Goal: Task Accomplishment & Management: Manage account settings

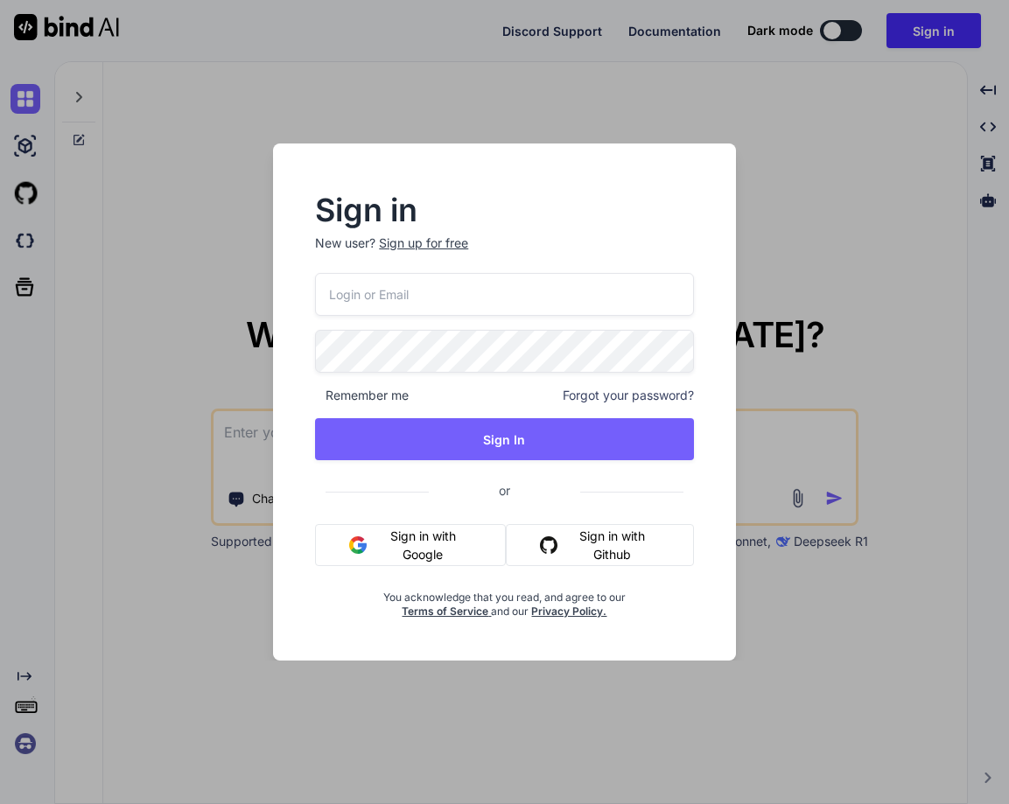
click at [431, 293] on input "email" at bounding box center [504, 294] width 378 height 43
paste input "[EMAIL_ADDRESS][DOMAIN_NAME]"
type input "[EMAIL_ADDRESS][DOMAIN_NAME]"
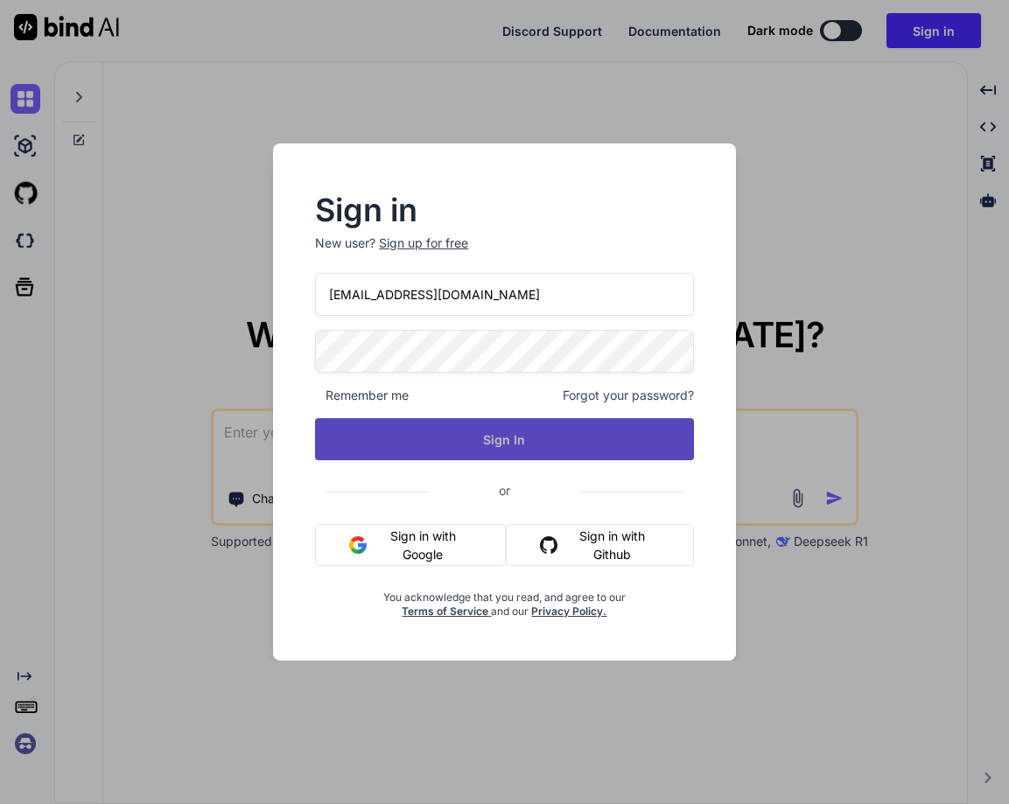
click at [533, 436] on button "Sign In" at bounding box center [504, 439] width 378 height 42
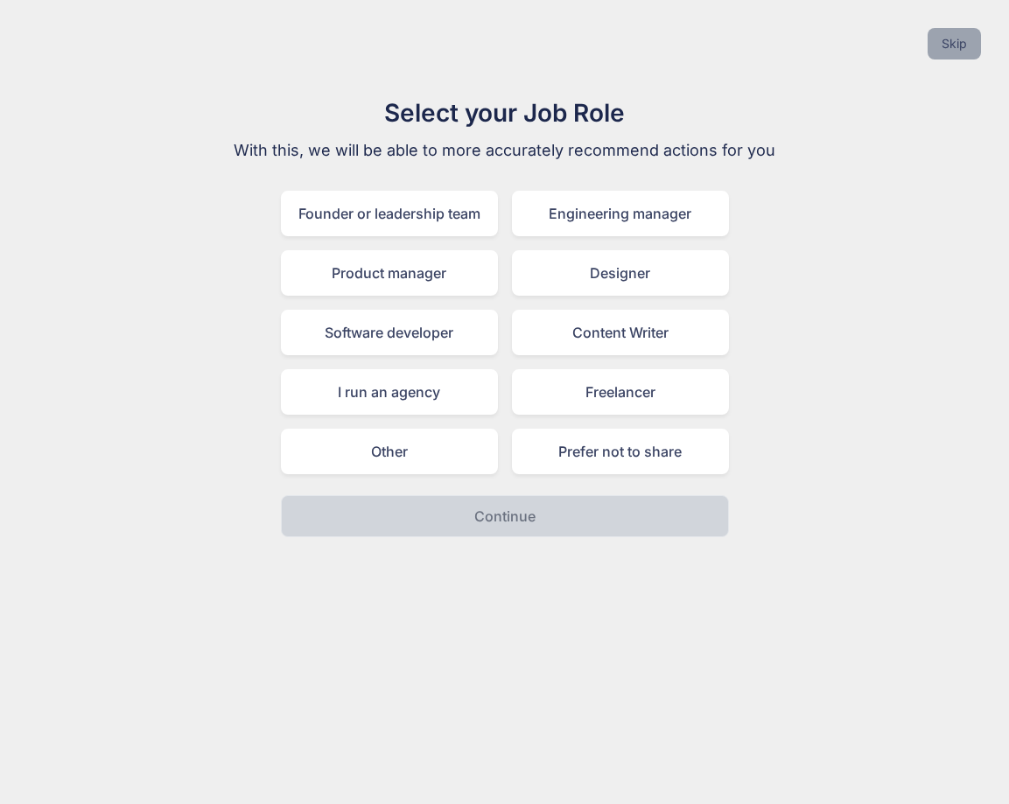
click at [958, 34] on button "Skip" at bounding box center [954, 44] width 53 height 32
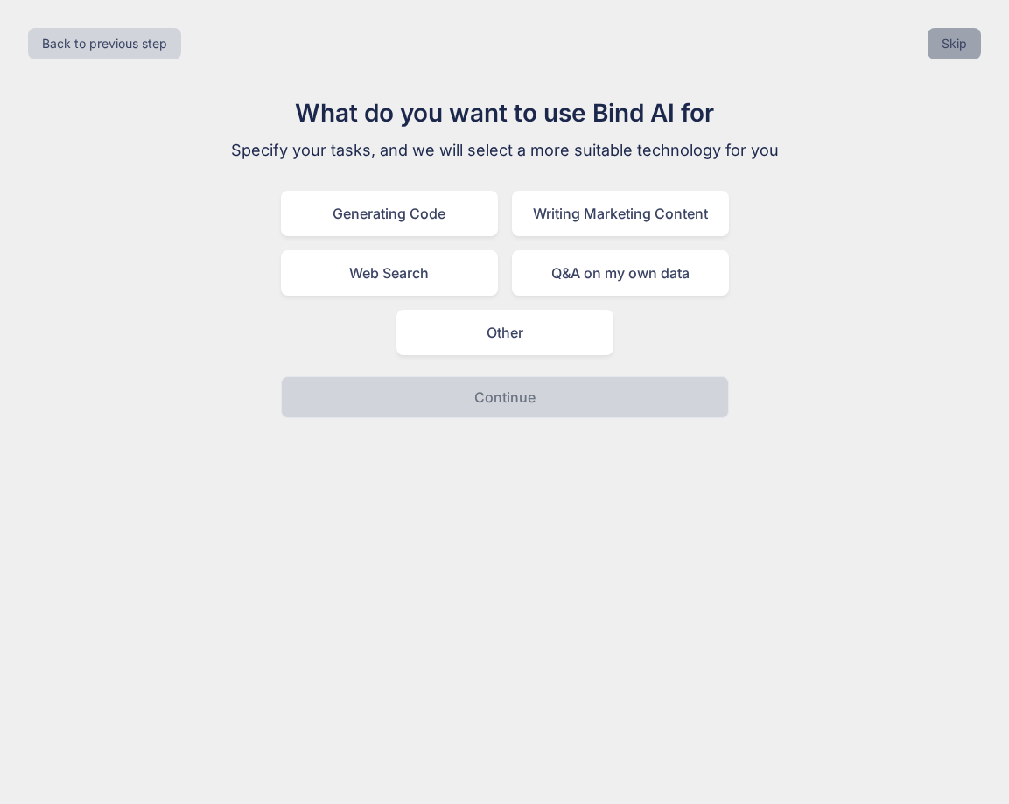
click at [958, 34] on button "Skip" at bounding box center [954, 44] width 53 height 32
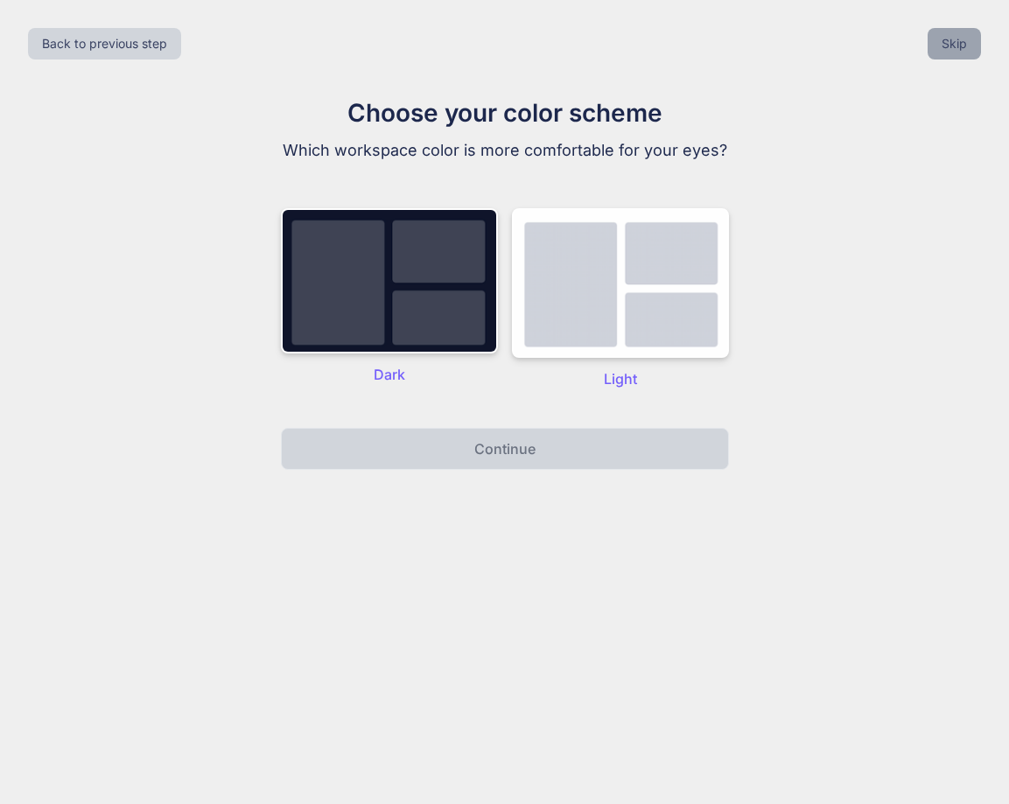
click at [958, 34] on button "Skip" at bounding box center [954, 44] width 53 height 32
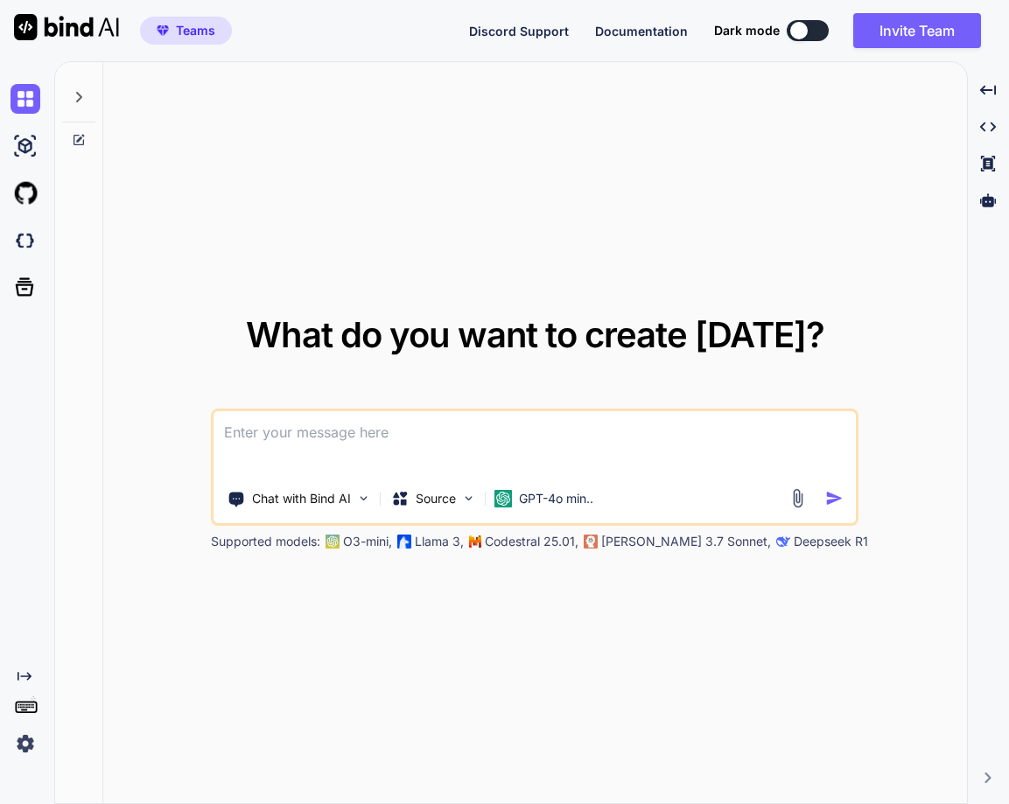
click at [31, 739] on img at bounding box center [26, 744] width 30 height 30
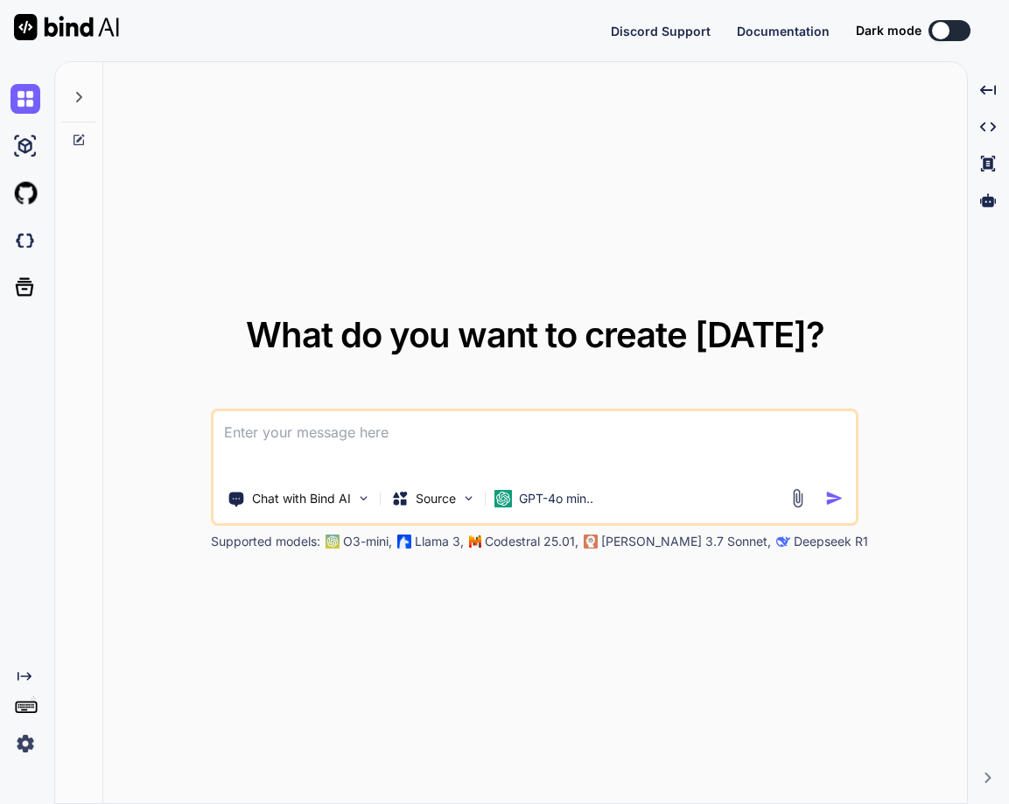
click at [27, 741] on img at bounding box center [26, 744] width 30 height 30
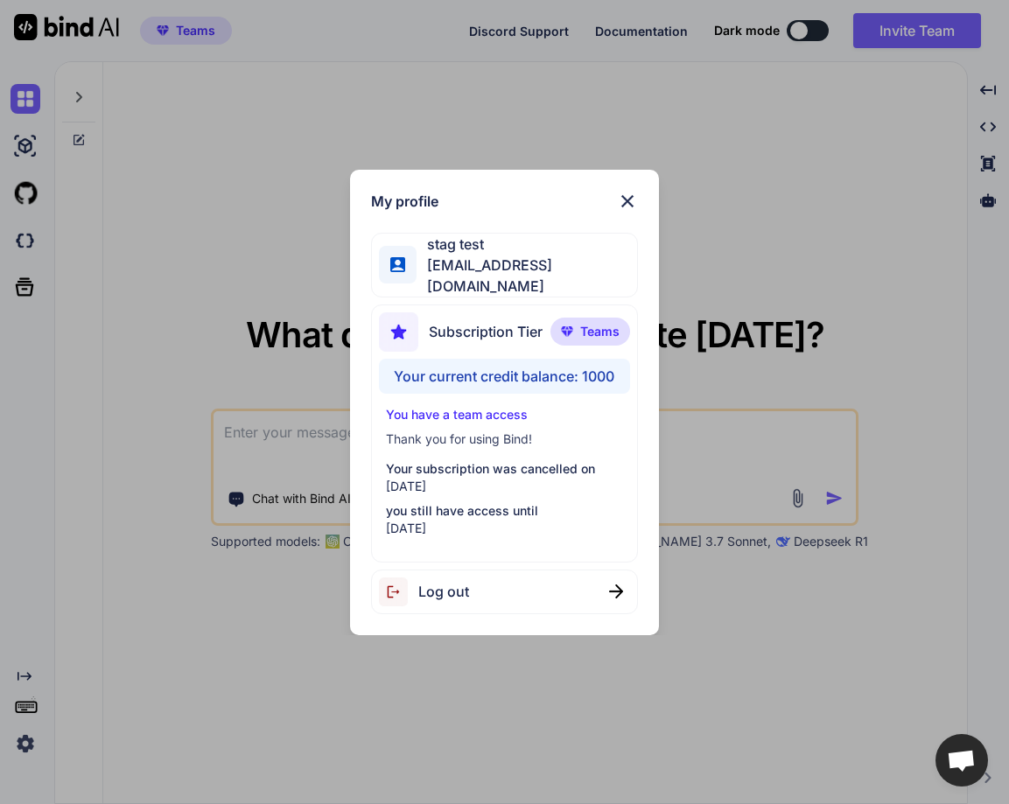
click at [442, 582] on span "Log out" at bounding box center [443, 591] width 51 height 21
type textarea "x"
